Goal: Information Seeking & Learning: Learn about a topic

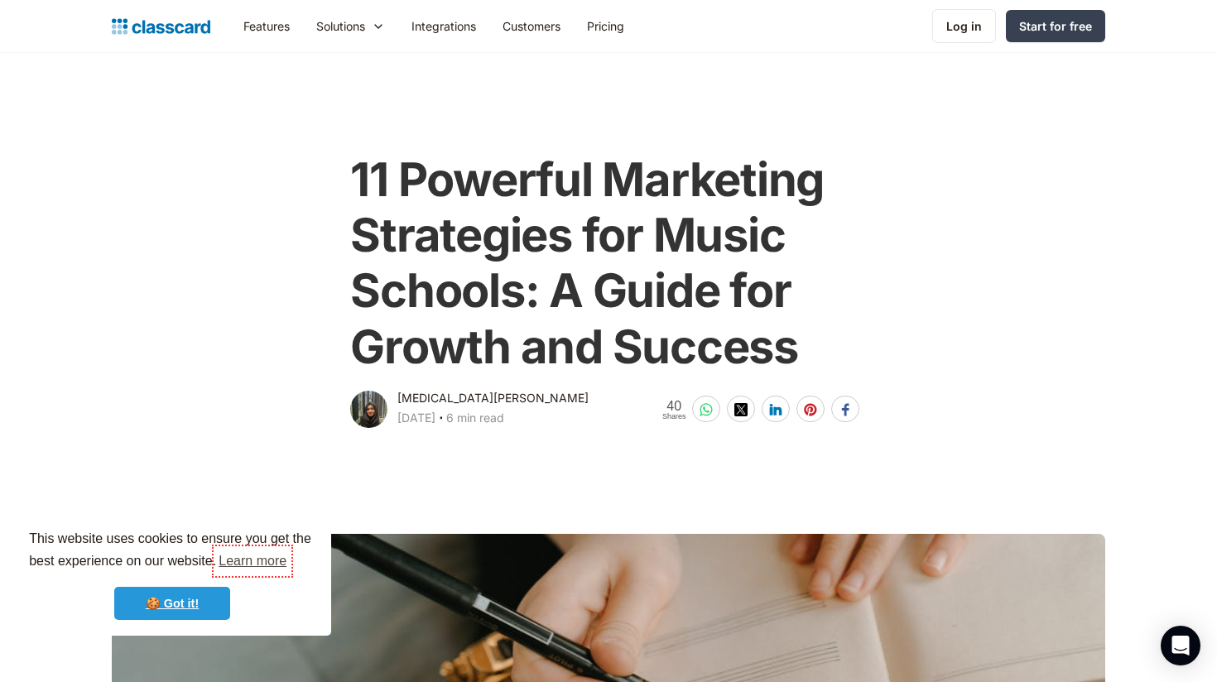
click at [156, 596] on link "🍪 Got it!" at bounding box center [172, 603] width 116 height 33
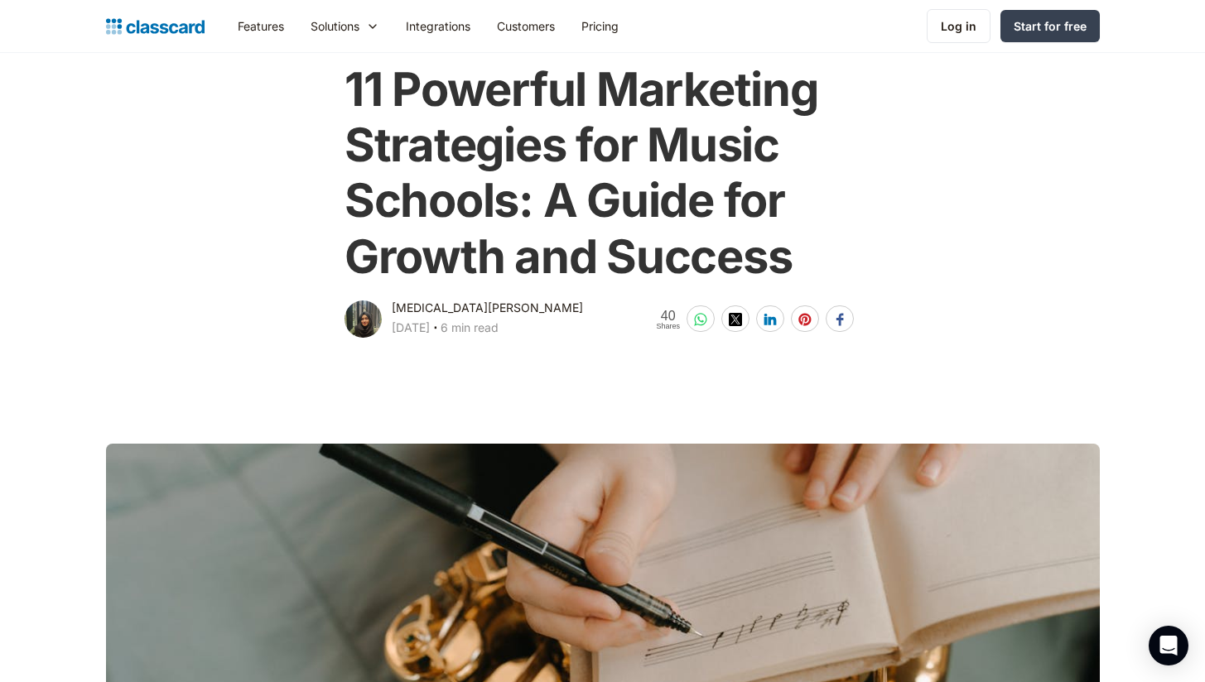
scroll to position [91, 0]
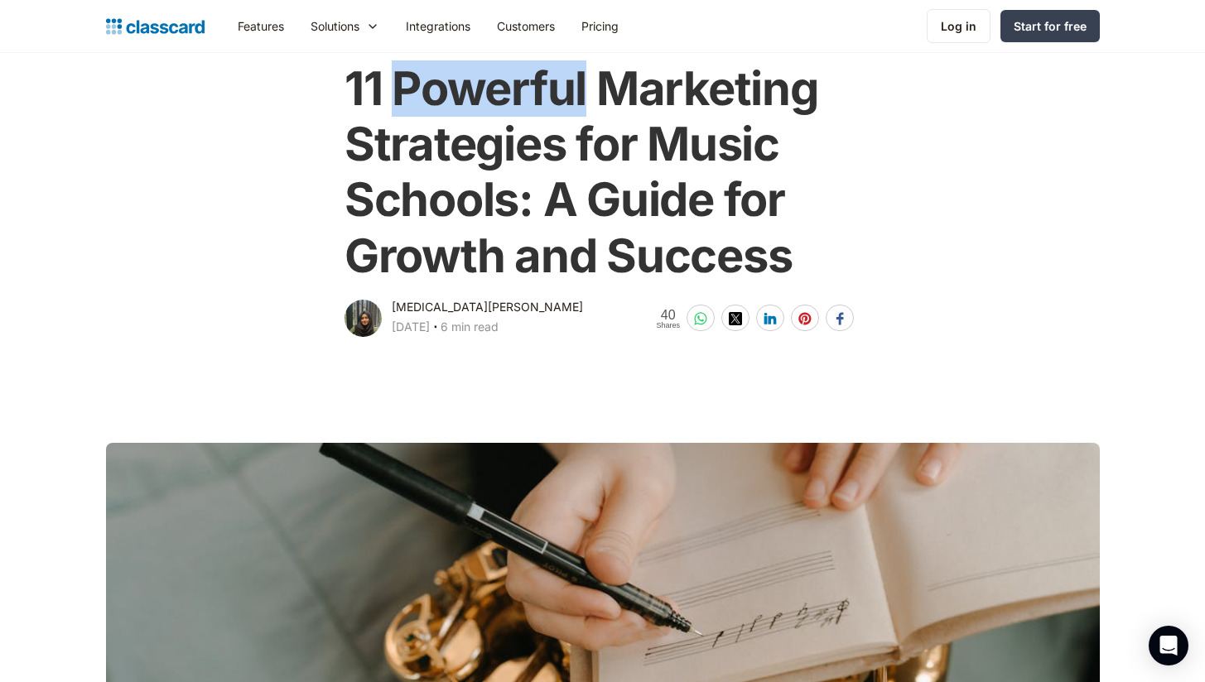
drag, startPoint x: 248, startPoint y: 85, endPoint x: 433, endPoint y: 99, distance: 185.2
click at [433, 98] on h1 "11 Powerful Marketing Strategies for Music Schools: A Guide for Growth and Succ…" at bounding box center [602, 172] width 516 height 223
copy h1 "Powerful"
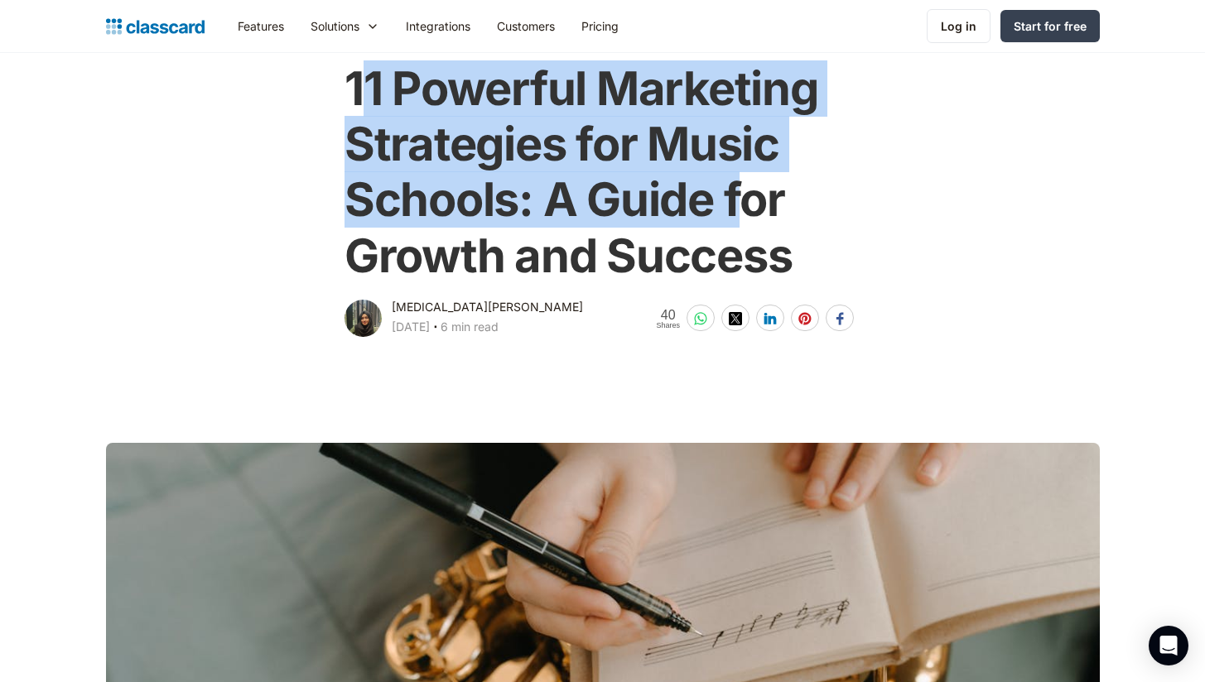
drag, startPoint x: 206, startPoint y: 90, endPoint x: 592, endPoint y: 173, distance: 394.6
click at [592, 173] on h1 "11 Powerful Marketing Strategies for Music Schools: A Guide for Growth and Succ…" at bounding box center [602, 172] width 516 height 223
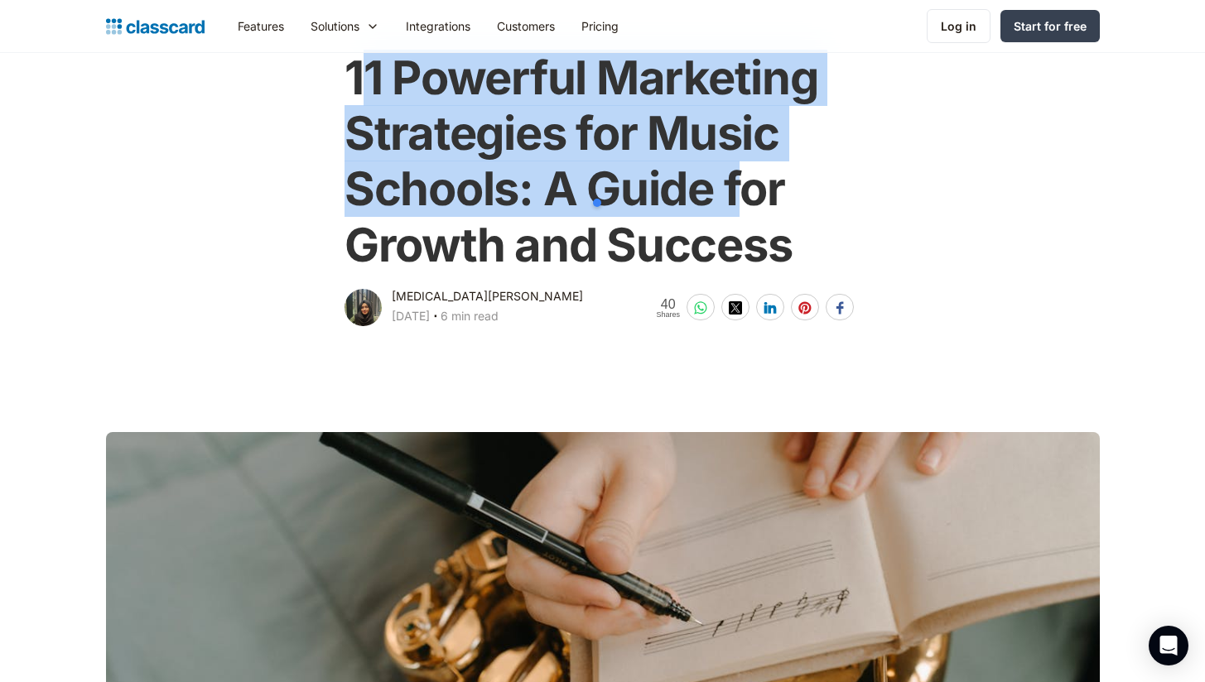
scroll to position [108, 0]
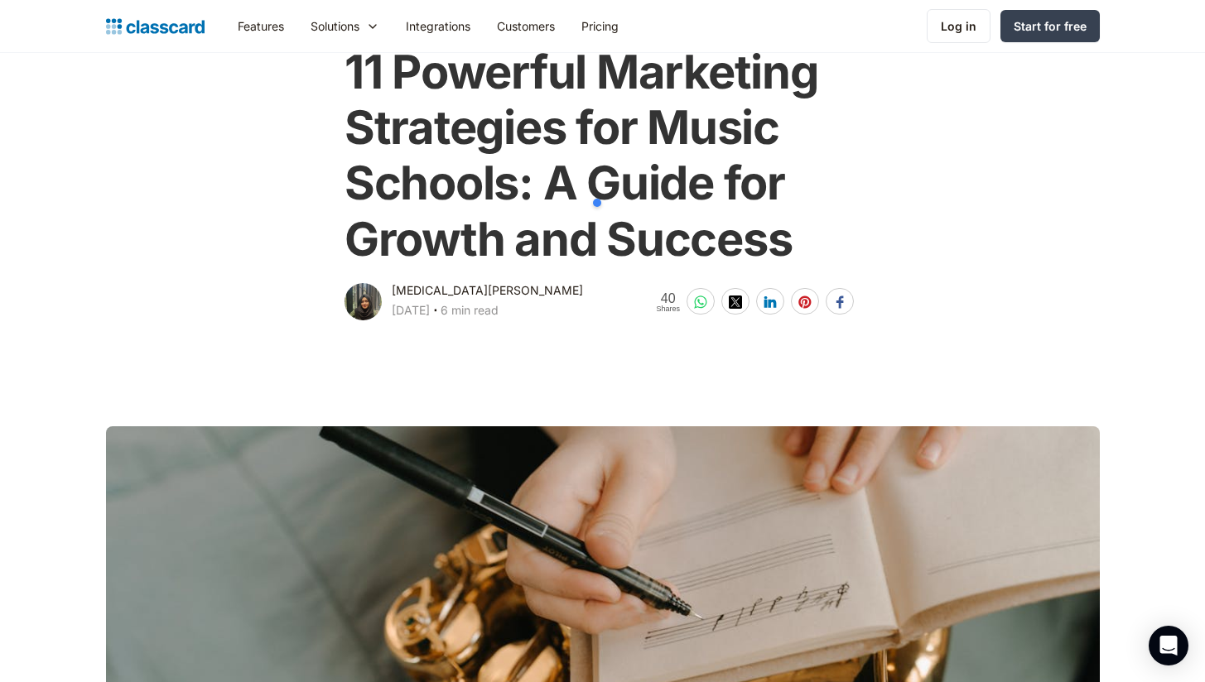
click at [344, 78] on h1 "11 Powerful Marketing Strategies for Music Schools: A Guide for Growth and Succ…" at bounding box center [602, 156] width 516 height 223
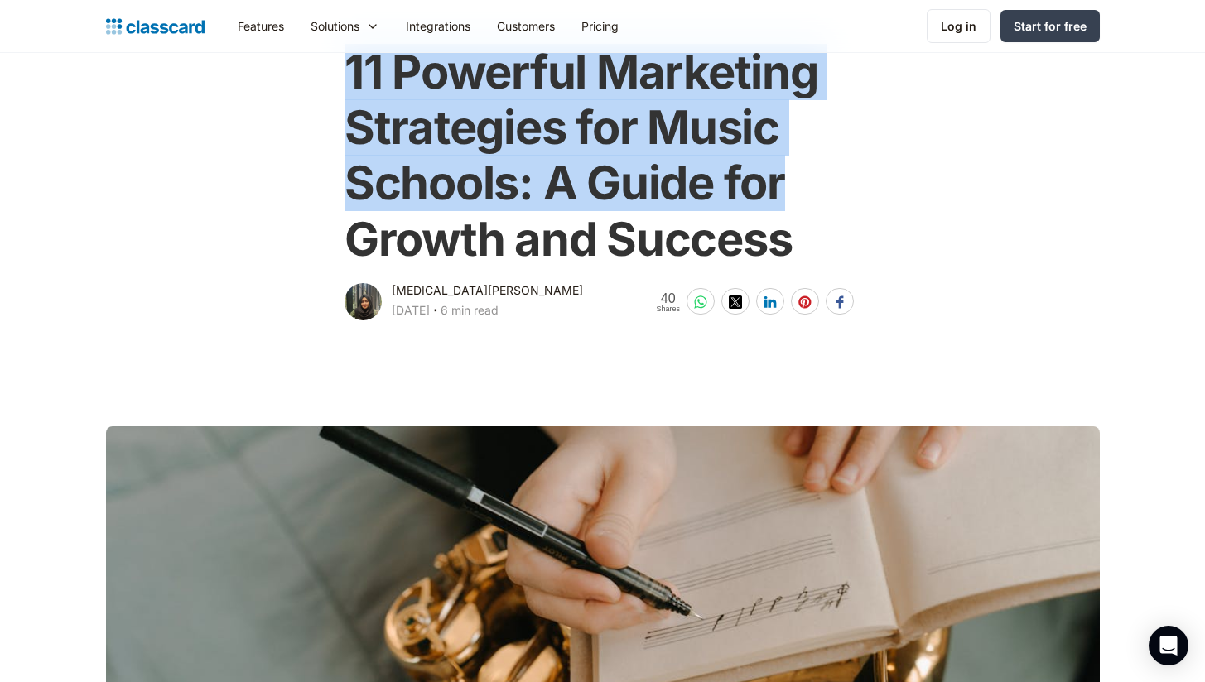
drag, startPoint x: 198, startPoint y: 77, endPoint x: 638, endPoint y: 176, distance: 451.4
click at [638, 176] on h1 "11 Powerful Marketing Strategies for Music Schools: A Guide for Growth and Succ…" at bounding box center [602, 156] width 516 height 223
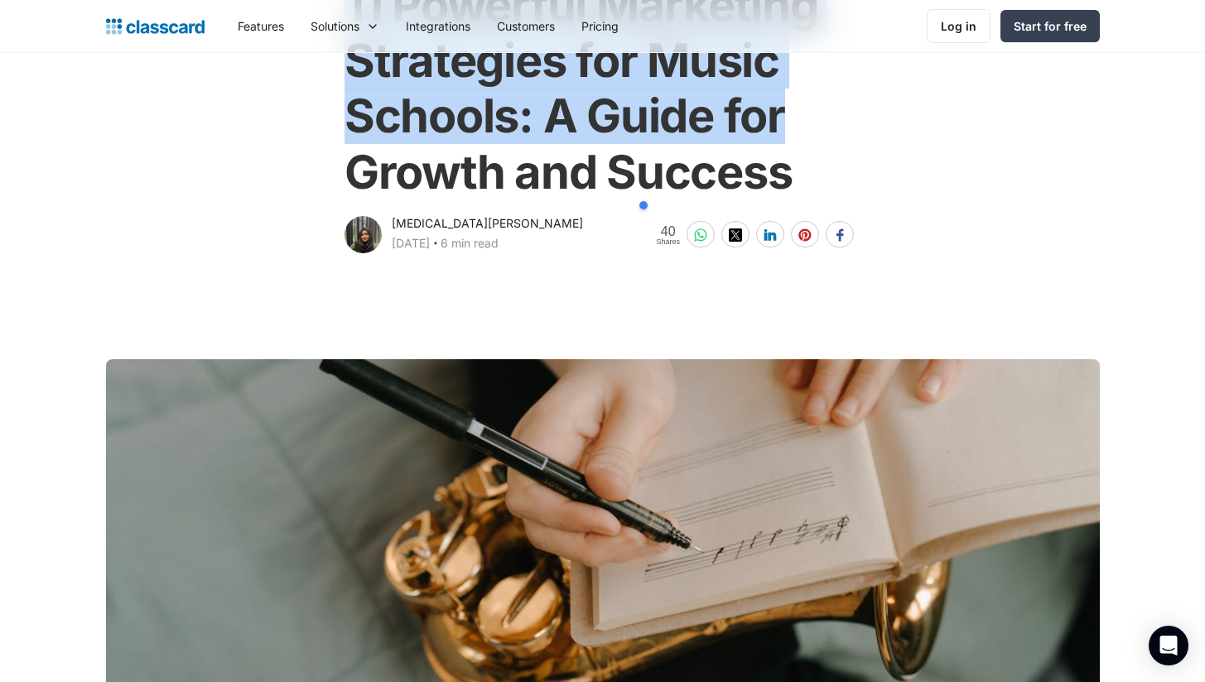
scroll to position [229, 0]
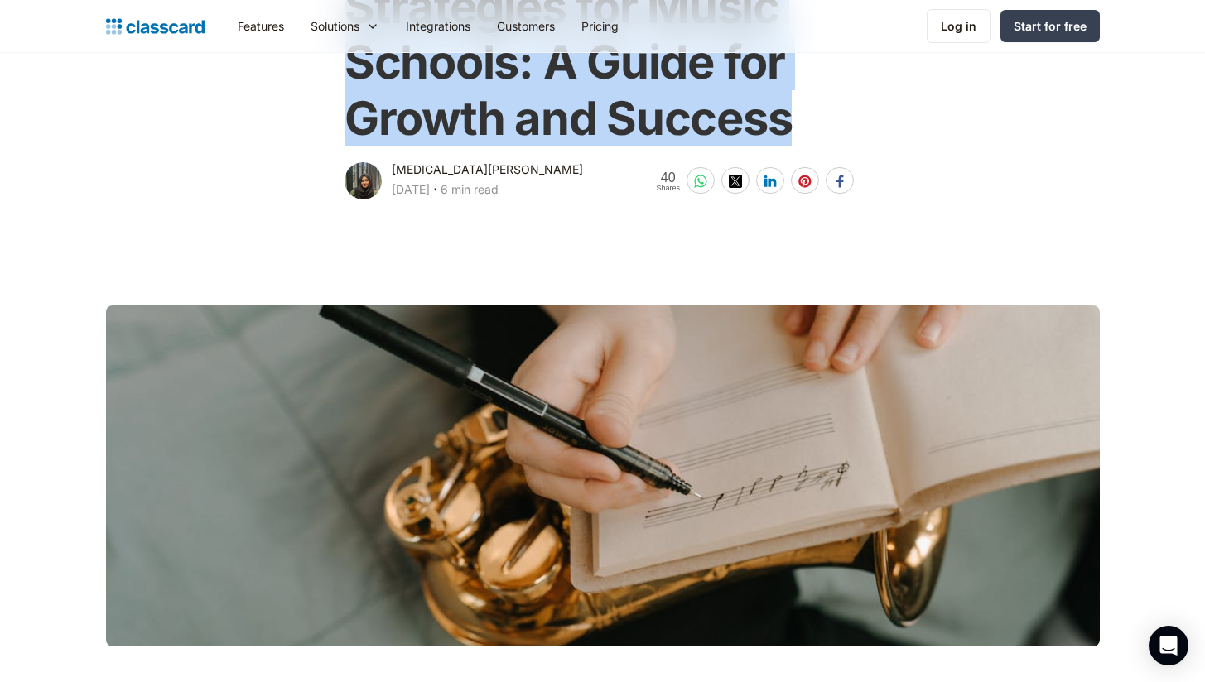
click at [668, 123] on h1 "11 Powerful Marketing Strategies for Music Schools: A Guide for Growth and Succ…" at bounding box center [602, 35] width 516 height 223
copy h1 "11 Powerful Marketing Strategies for Music Schools: A Guide for Growth and Succ…"
drag, startPoint x: 823, startPoint y: 101, endPoint x: 976, endPoint y: 96, distance: 153.3
click at [823, 101] on div "11 Powerful Marketing Strategies for Music Schools: A Guide for Growth and Succ…" at bounding box center [603, 55] width 1010 height 296
